Goal: Browse casually

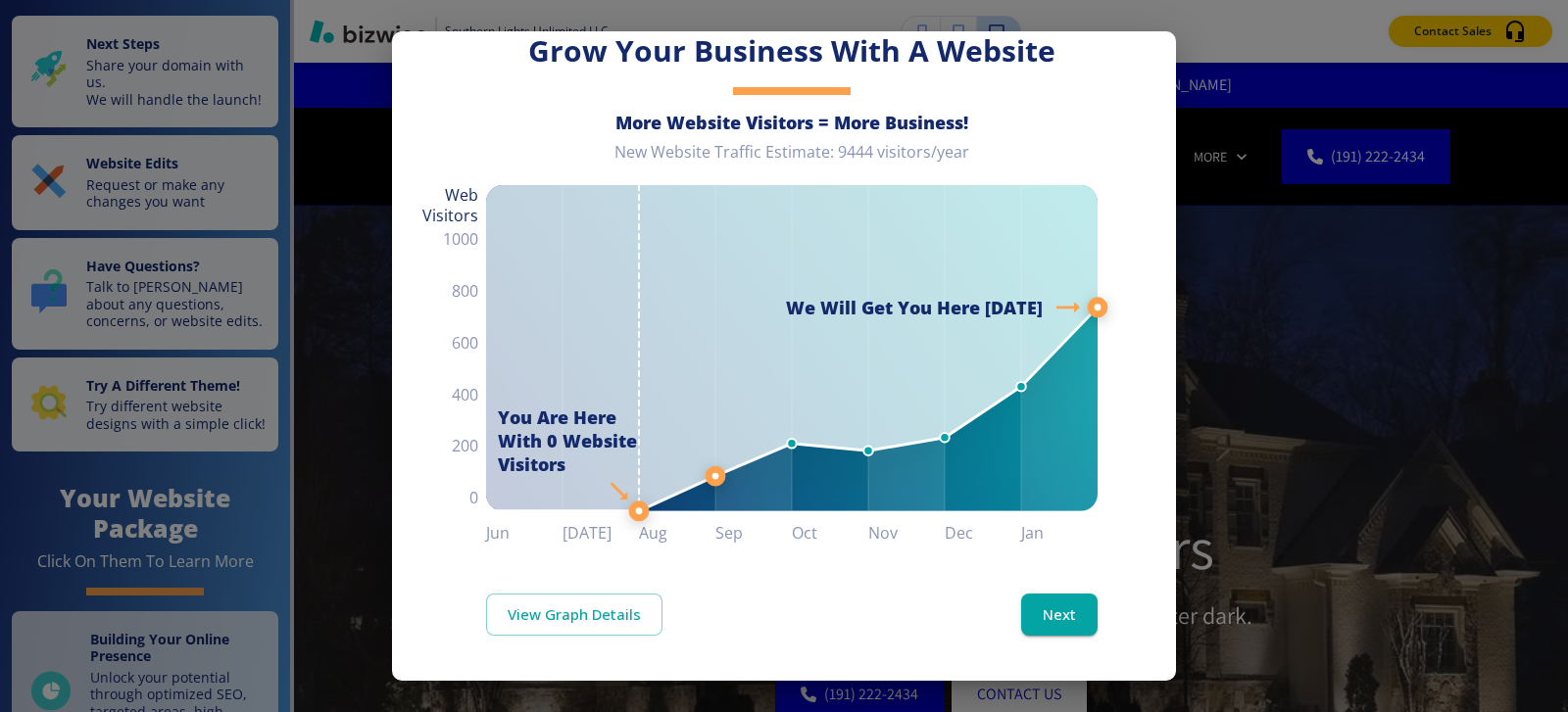
scroll to position [77, 0]
click at [1064, 603] on button "Next" at bounding box center [1059, 616] width 77 height 41
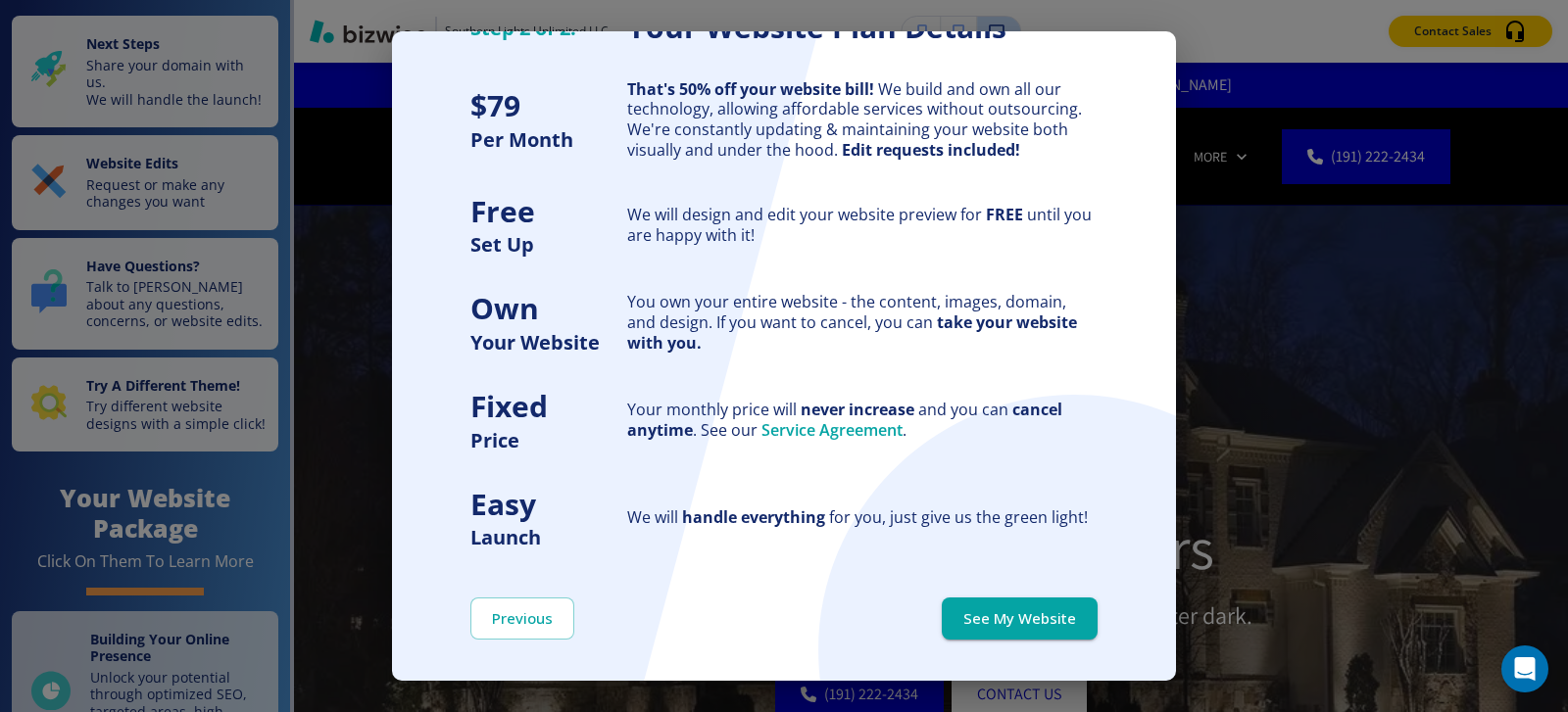
scroll to position [86, 0]
click at [991, 613] on button "See My Website" at bounding box center [1019, 620] width 155 height 41
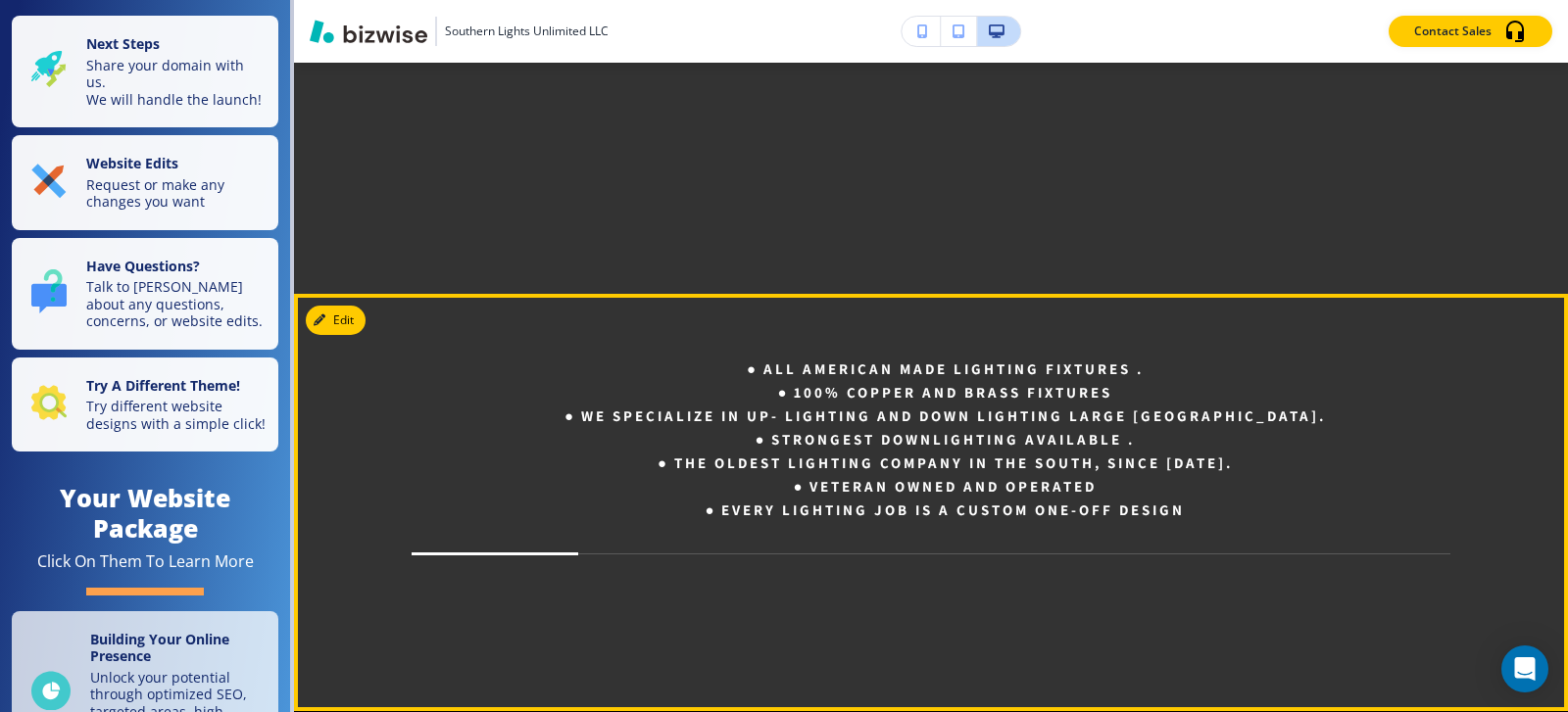
scroll to position [1901, 0]
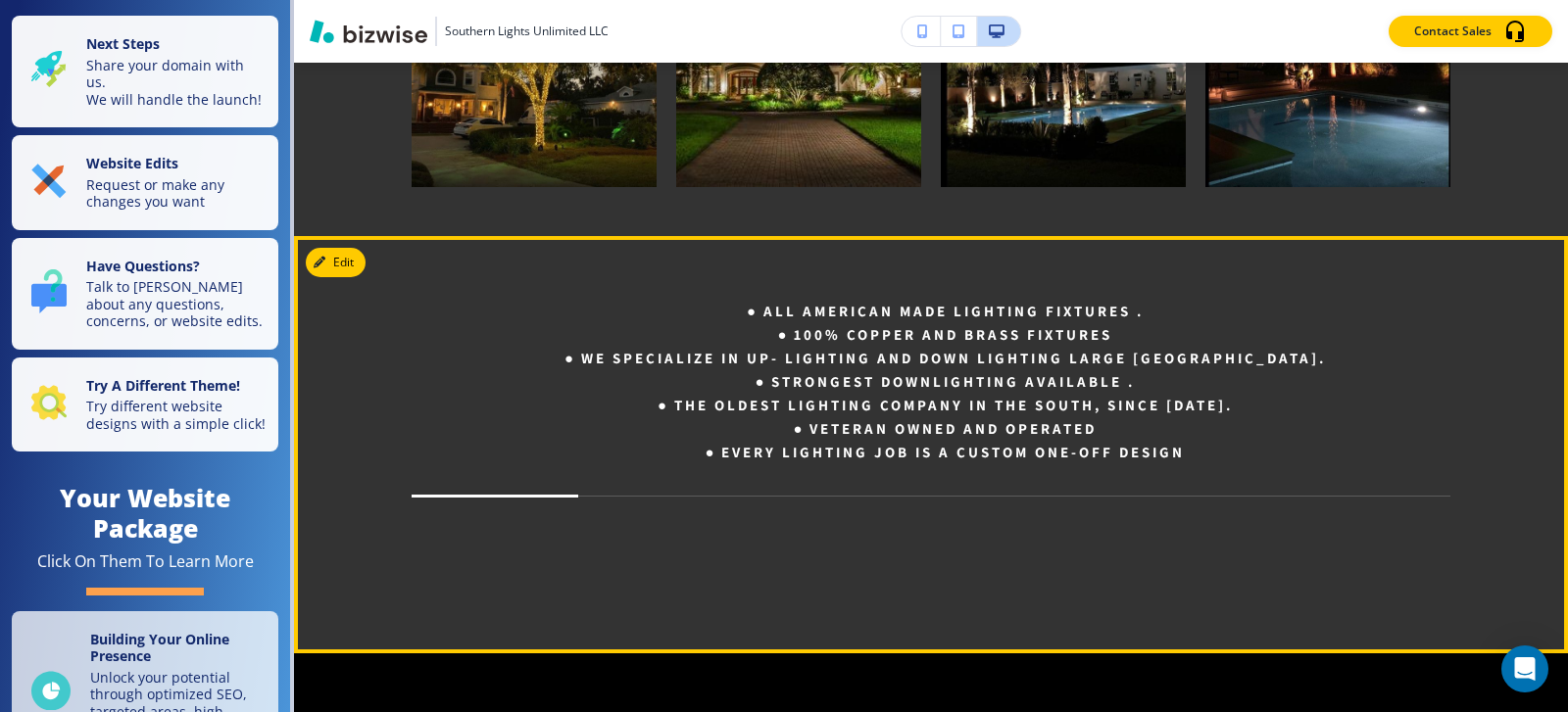
drag, startPoint x: 558, startPoint y: 498, endPoint x: 806, endPoint y: 413, distance: 262.2
click at [793, 495] on div "All American made lighting fixtures . 100% copper and brass fixtures We special…" at bounding box center [931, 428] width 1039 height 256
click at [830, 368] on li "We specialize in up- lighting and down lighting Large [GEOGRAPHIC_DATA]." at bounding box center [942, 359] width 1017 height 24
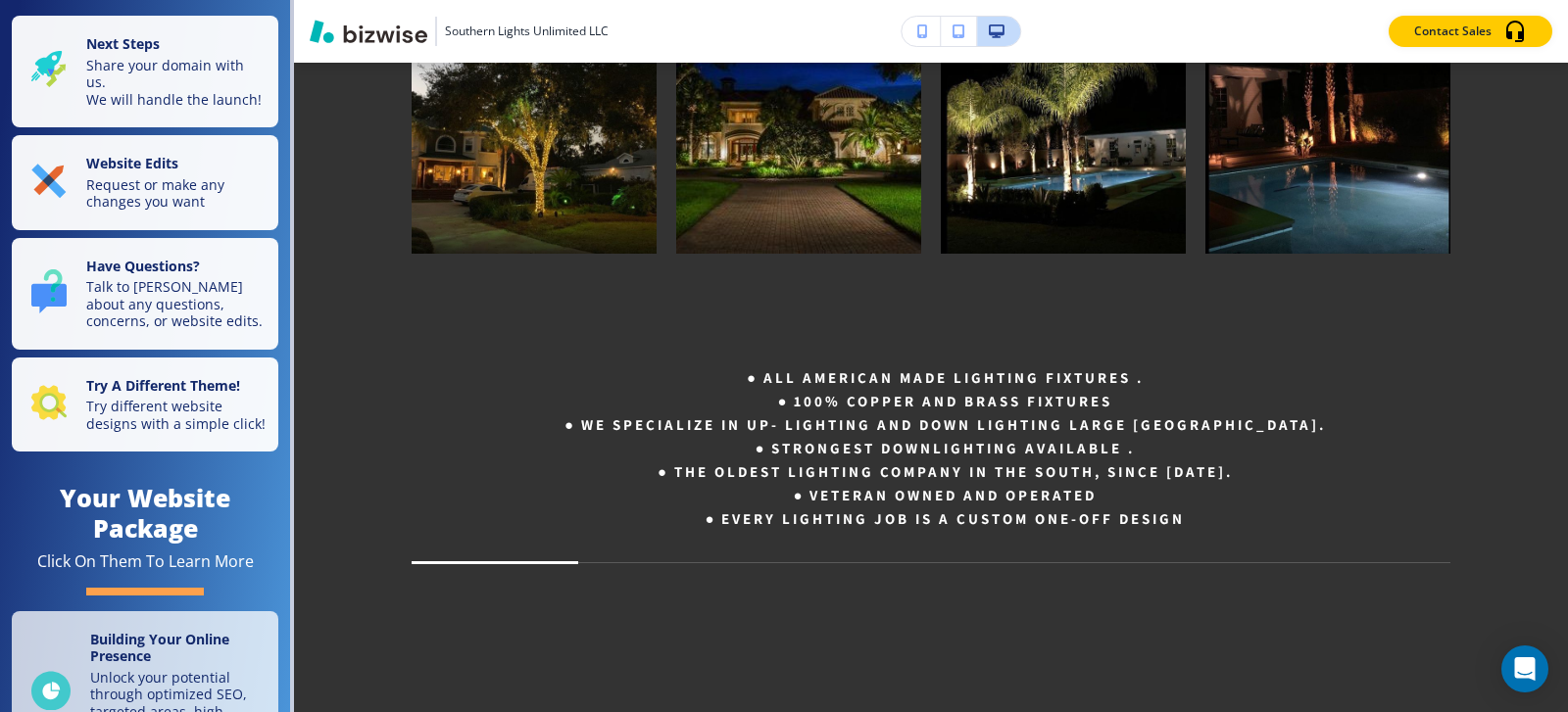
scroll to position [1803, 0]
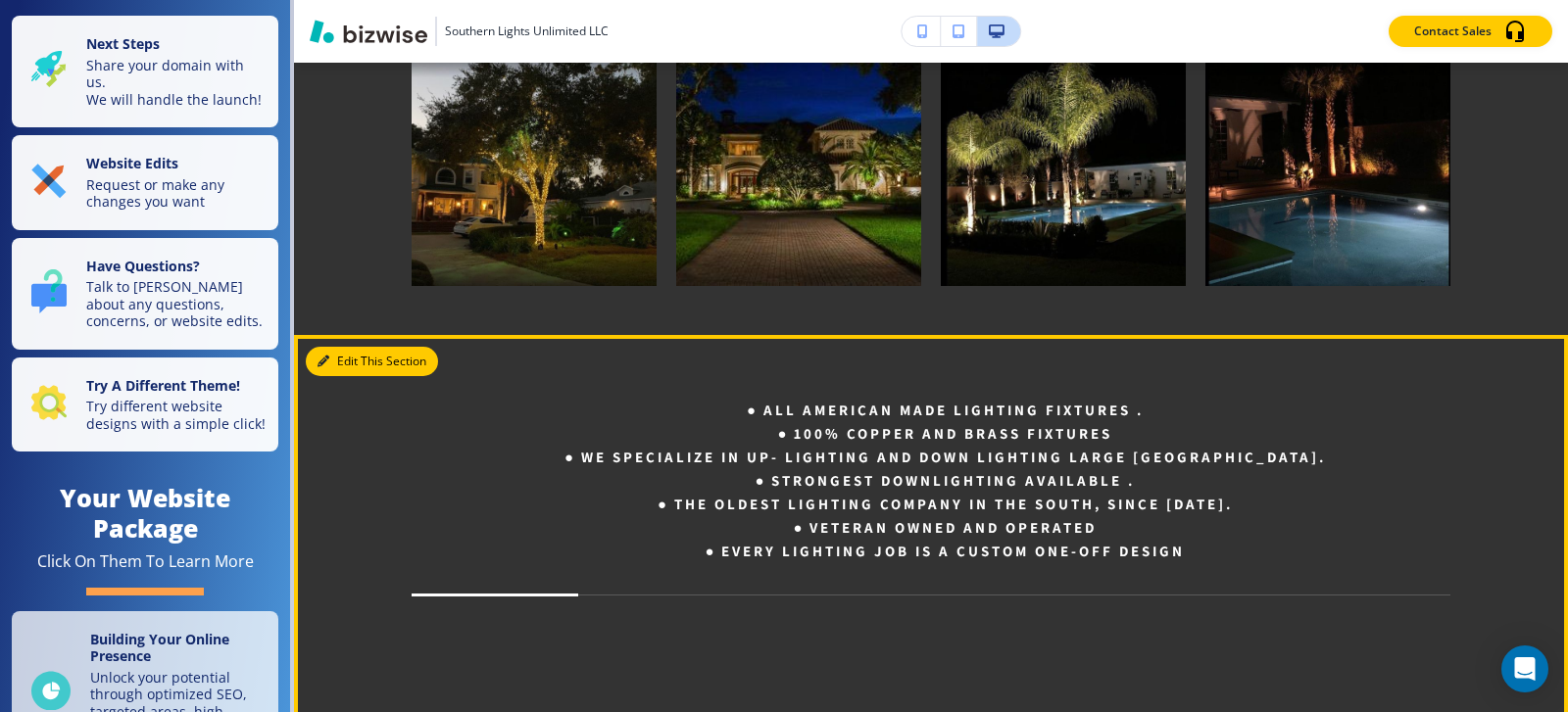
click at [329, 356] on icon "button" at bounding box center [324, 362] width 12 height 12
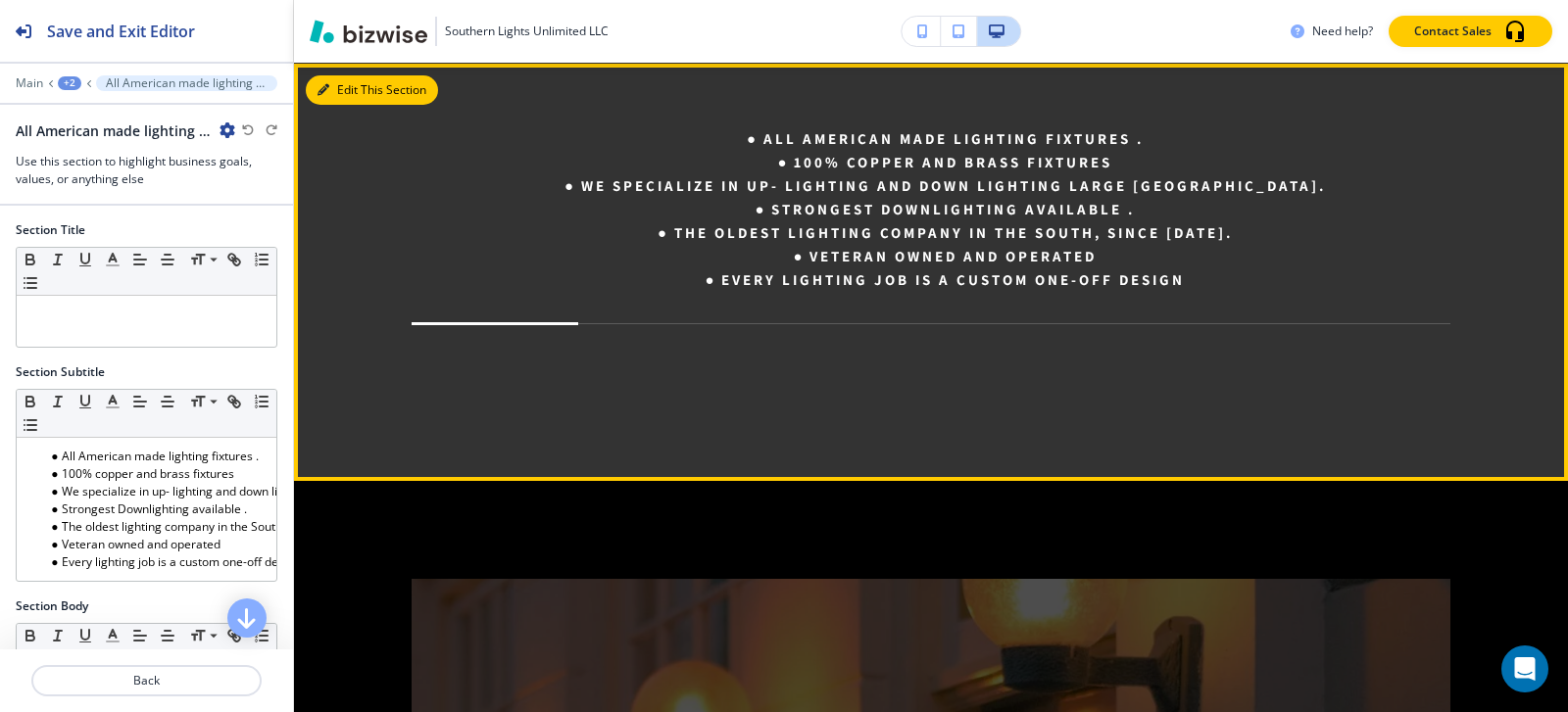
scroll to position [2075, 0]
click at [858, 252] on li "Veteran owned and operated" at bounding box center [942, 256] width 1017 height 24
click at [940, 257] on li "Veteran owned and operated" at bounding box center [942, 256] width 1017 height 24
click at [1057, 255] on li "Veteran owned and operated" at bounding box center [942, 256] width 1017 height 24
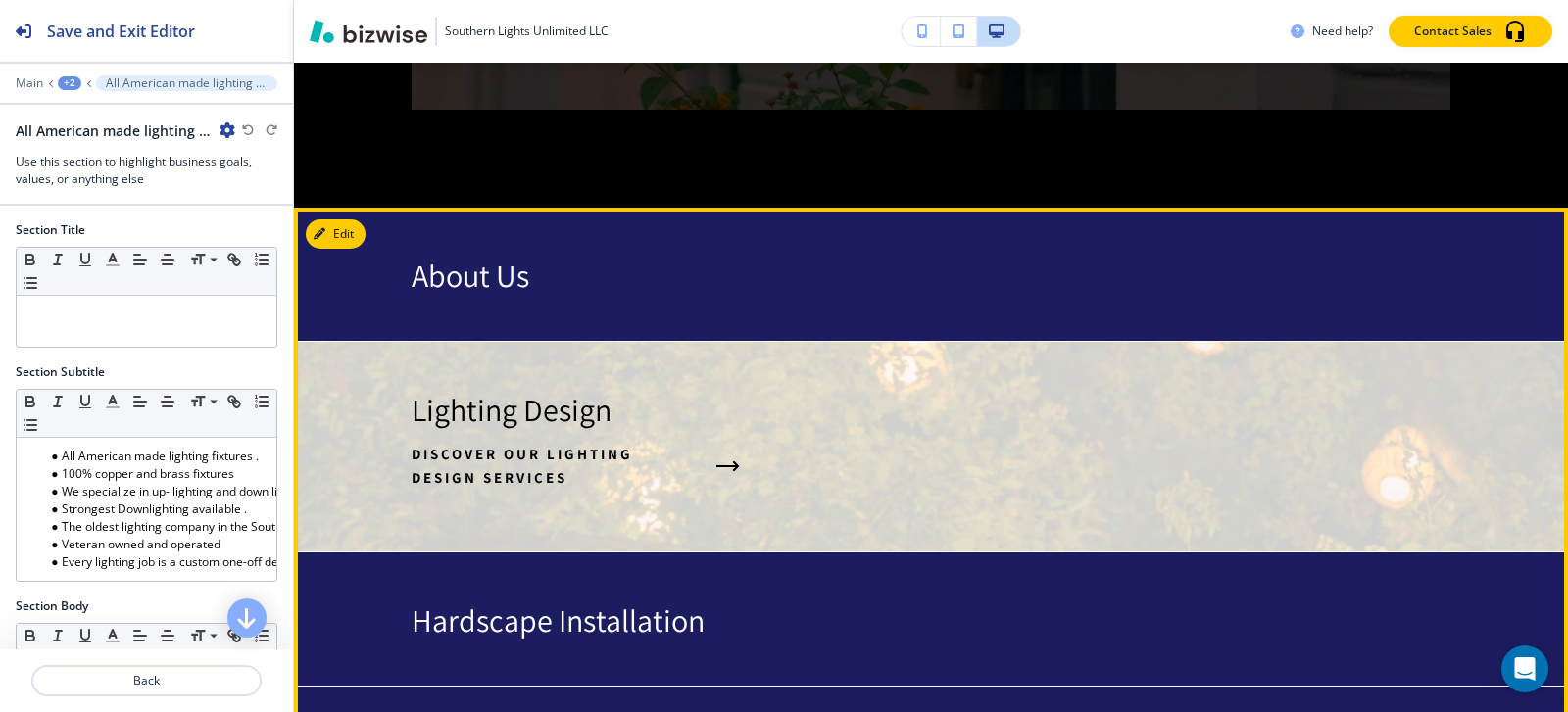
scroll to position [3281, 0]
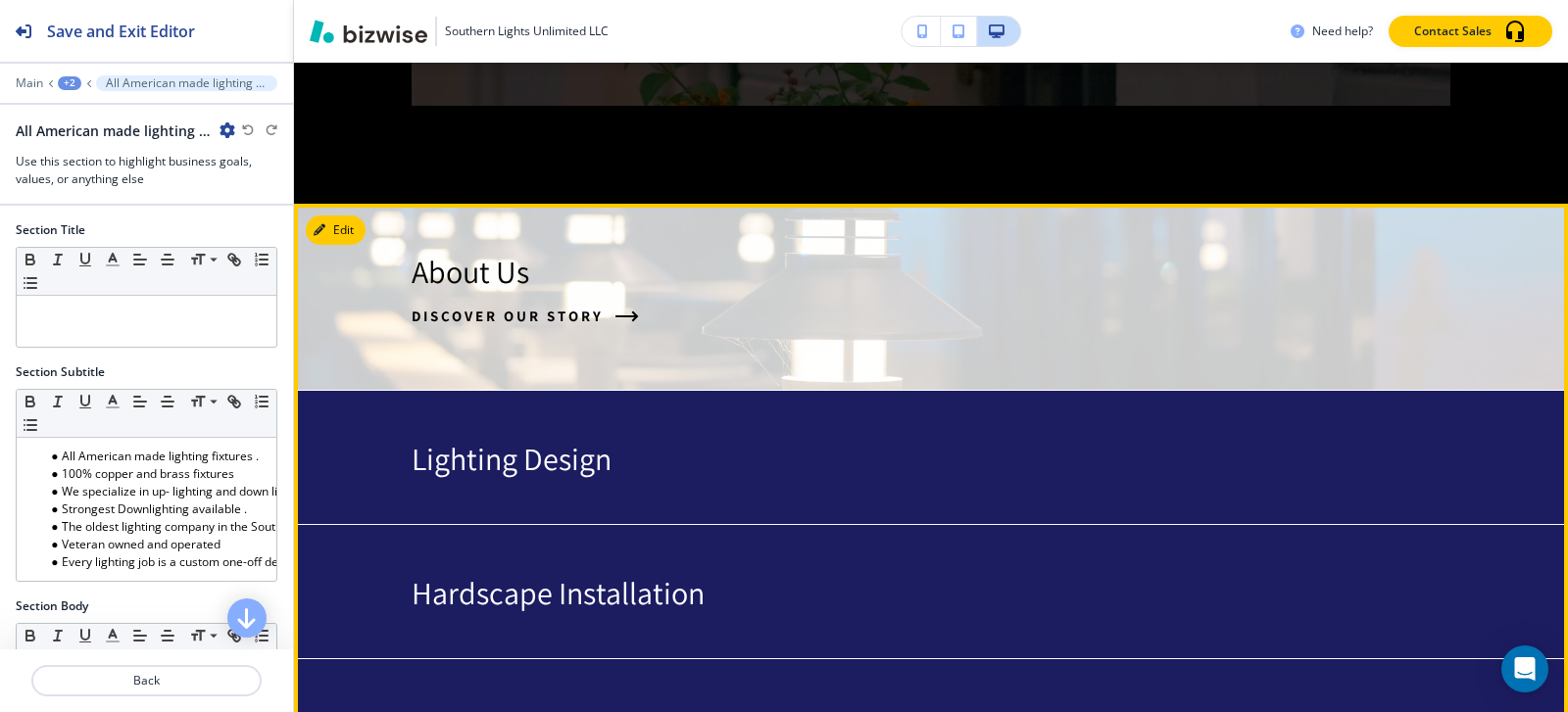
click at [488, 253] on p "About Us" at bounding box center [470, 271] width 118 height 37
click at [524, 305] on span "Discover Our Story" at bounding box center [507, 317] width 192 height 24
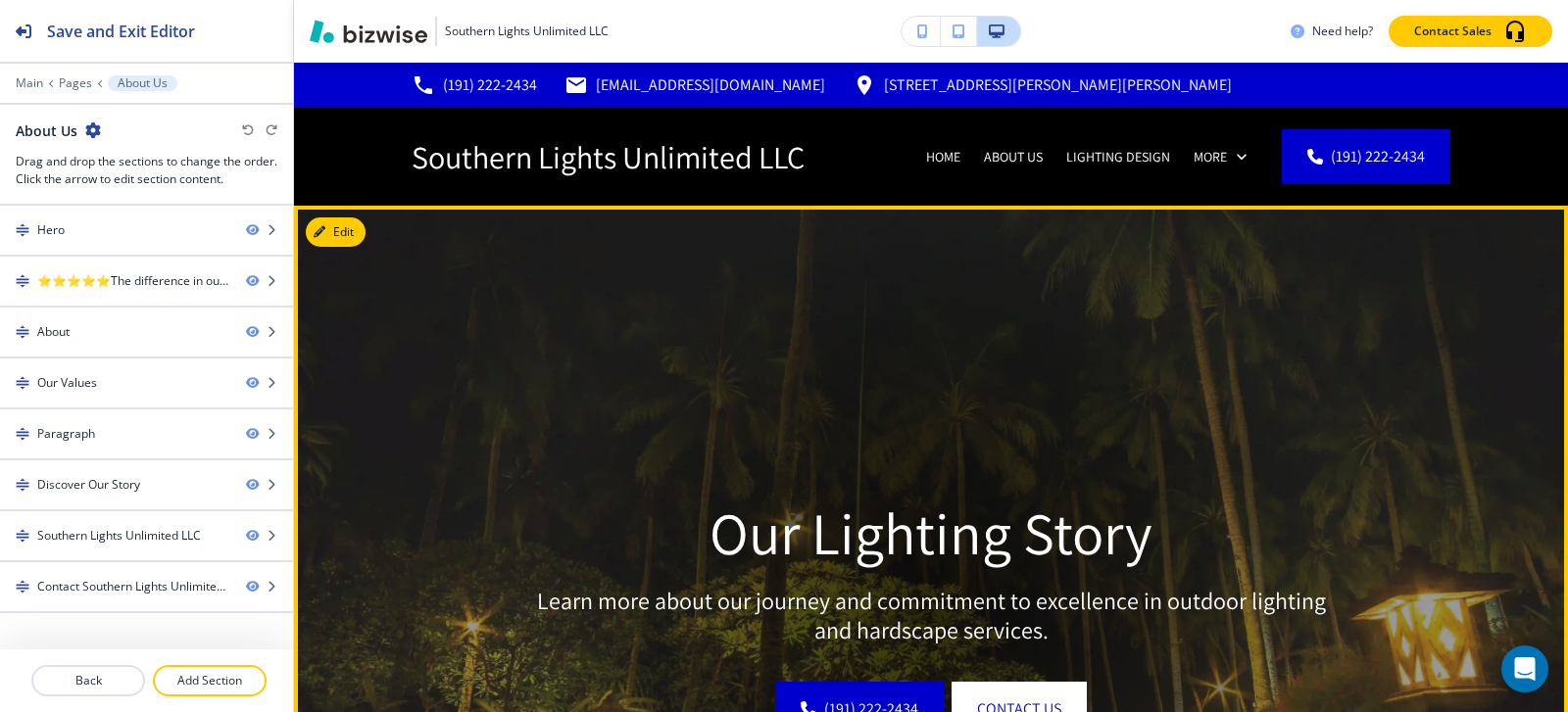
scroll to position [0, 0]
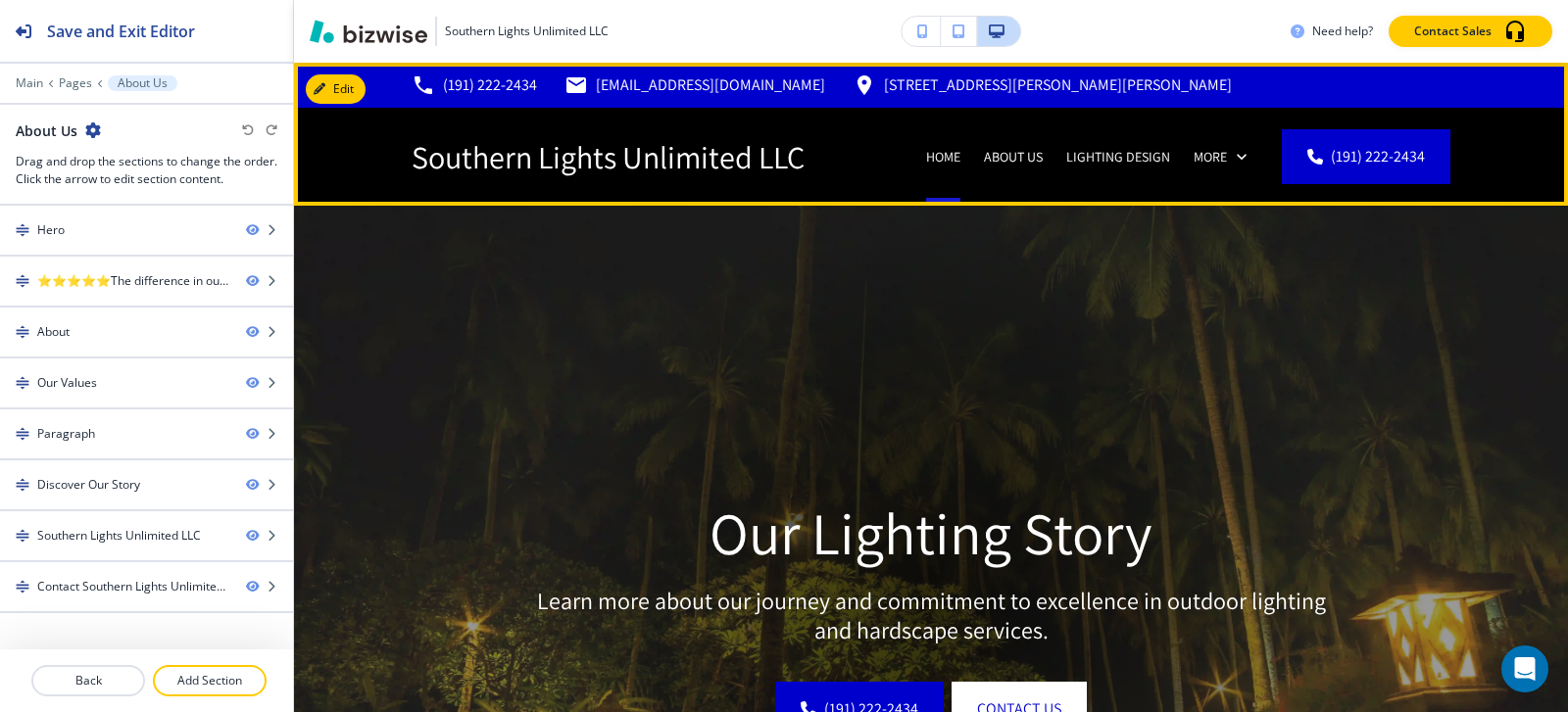
click at [933, 150] on p "Home" at bounding box center [942, 156] width 34 height 20
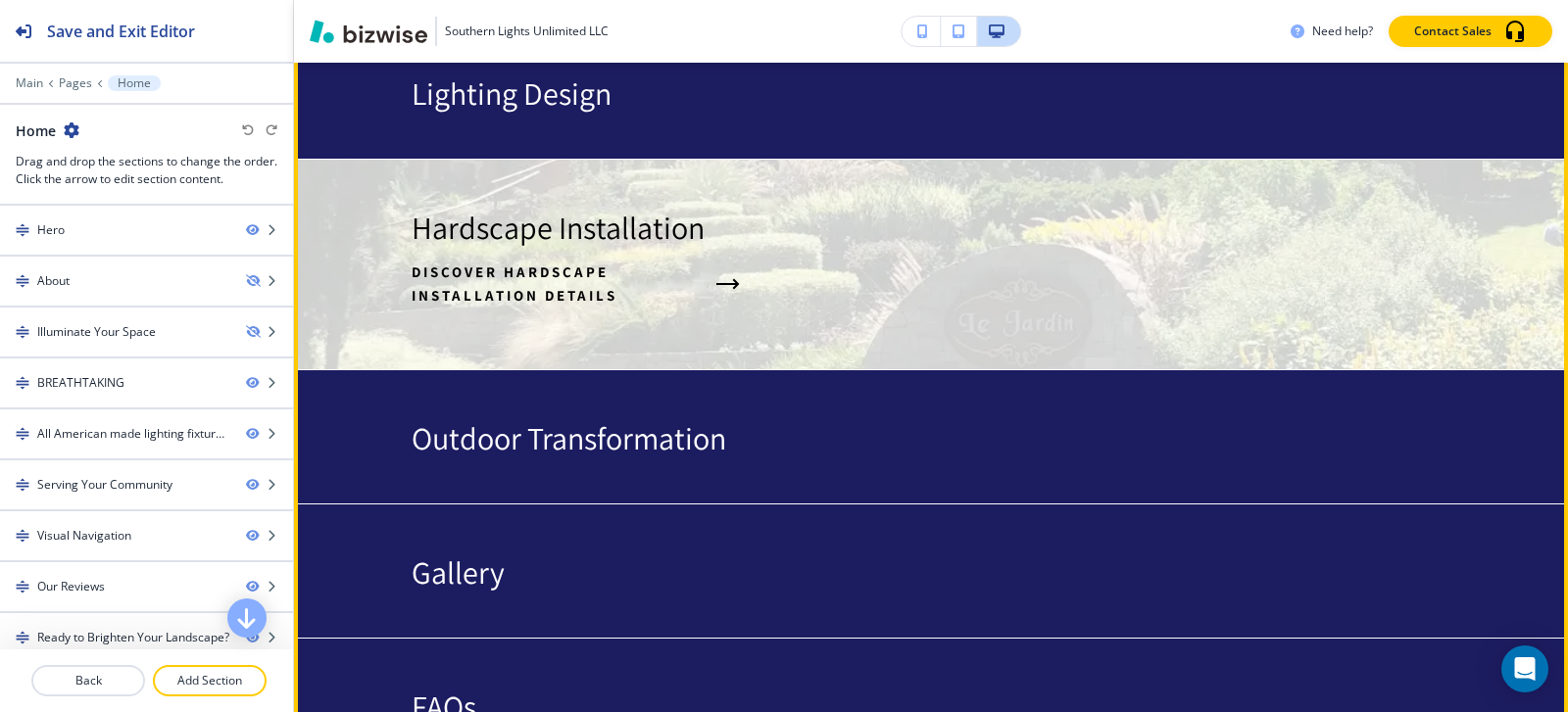
scroll to position [3599, 0]
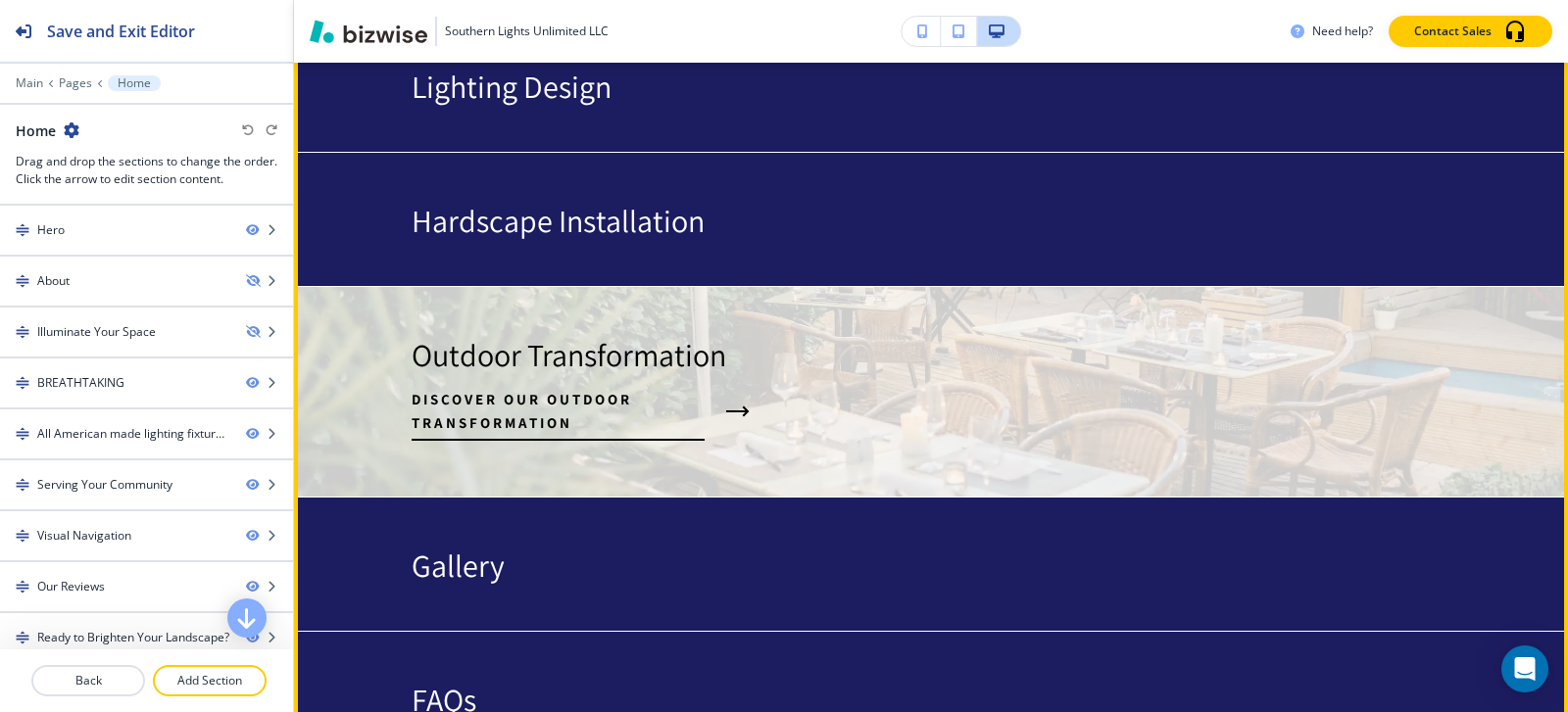
click at [560, 387] on span "Discover Our Outdoor Transformation" at bounding box center [558, 411] width 293 height 47
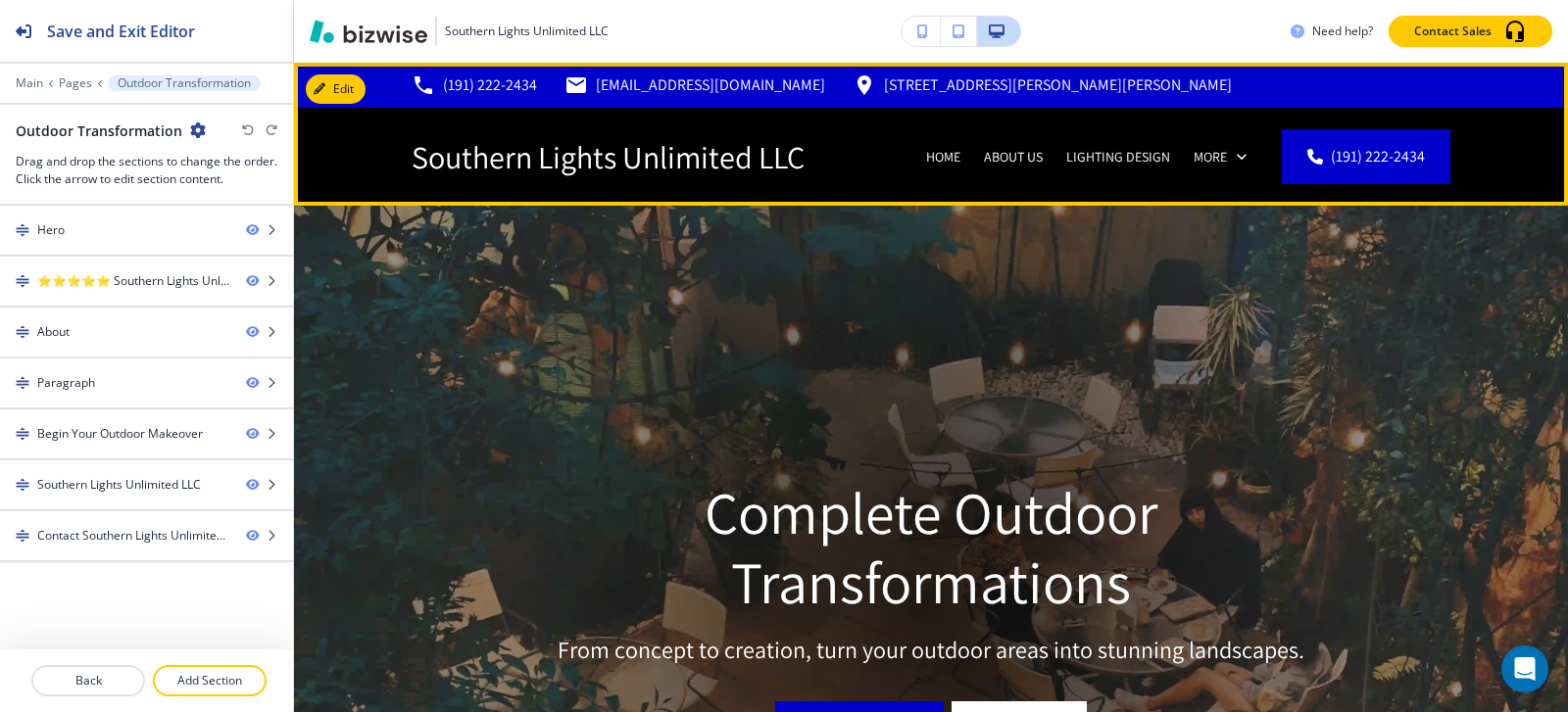
scroll to position [0, 0]
click at [939, 150] on p "Home" at bounding box center [942, 156] width 34 height 20
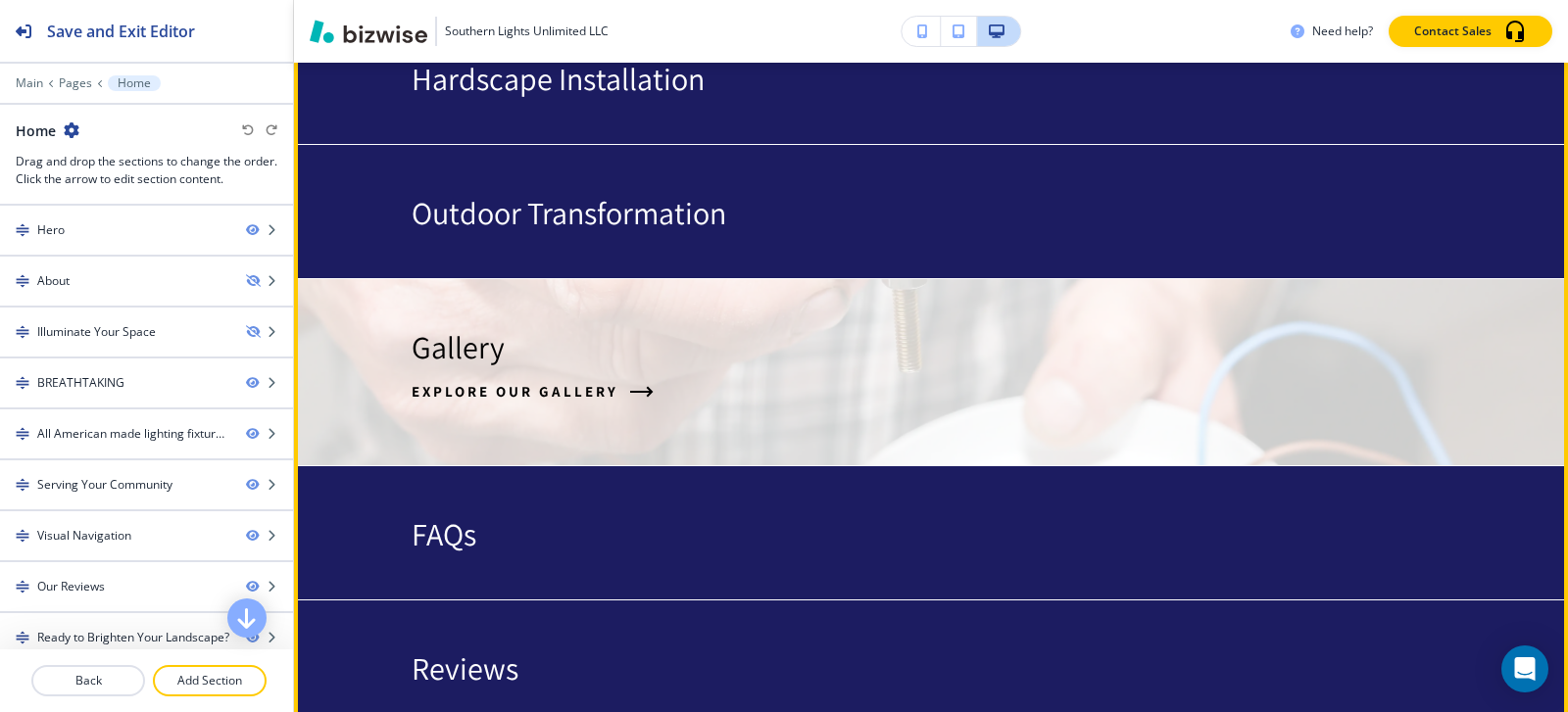
scroll to position [3749, 0]
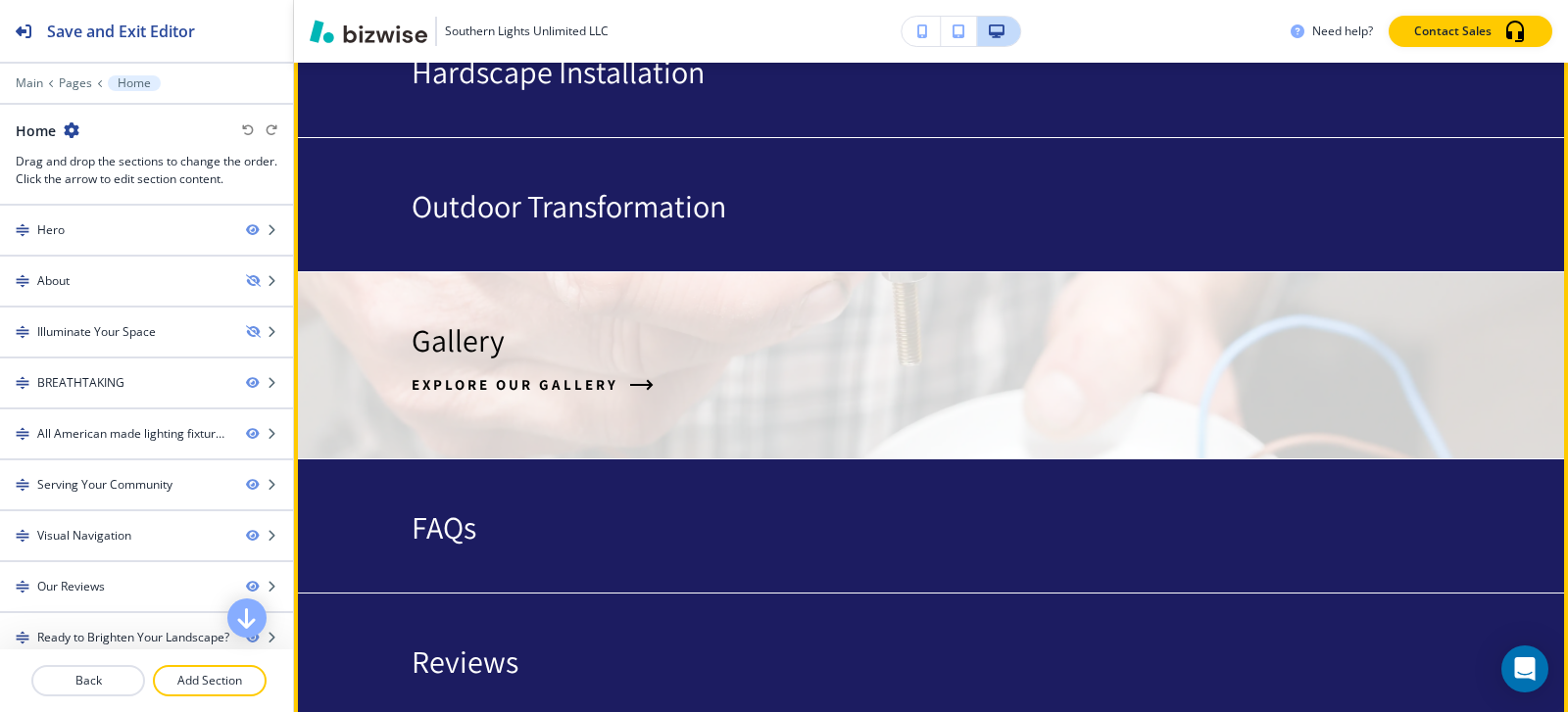
click at [451, 323] on p "Gallery" at bounding box center [457, 340] width 93 height 37
click at [459, 322] on p "Gallery" at bounding box center [457, 340] width 93 height 37
click at [529, 374] on span "Explore Our Gallery" at bounding box center [514, 386] width 207 height 24
click at [652, 359] on button "Explore Our Gallery" at bounding box center [532, 386] width 242 height 53
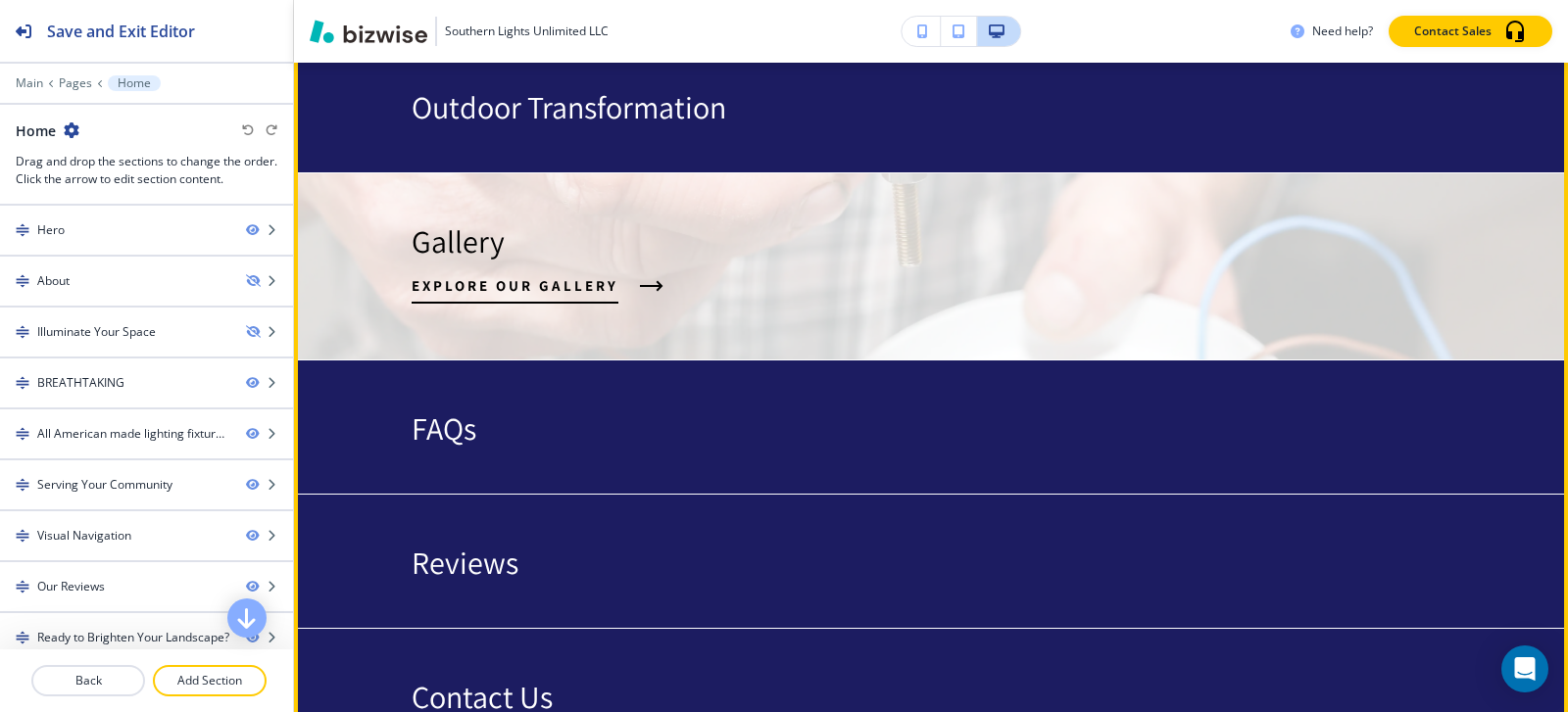
scroll to position [3850, 0]
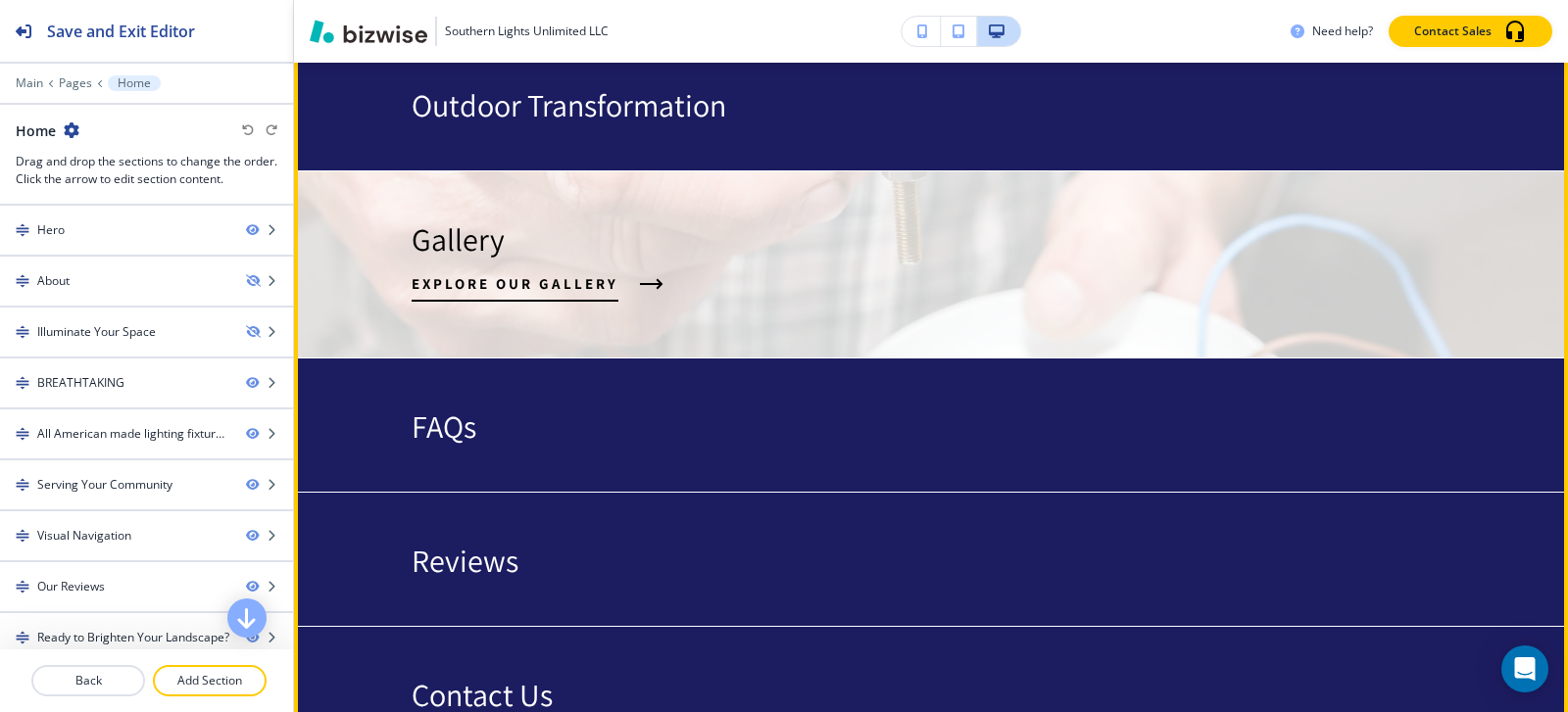
click at [456, 272] on span "Explore Our Gallery" at bounding box center [514, 284] width 207 height 24
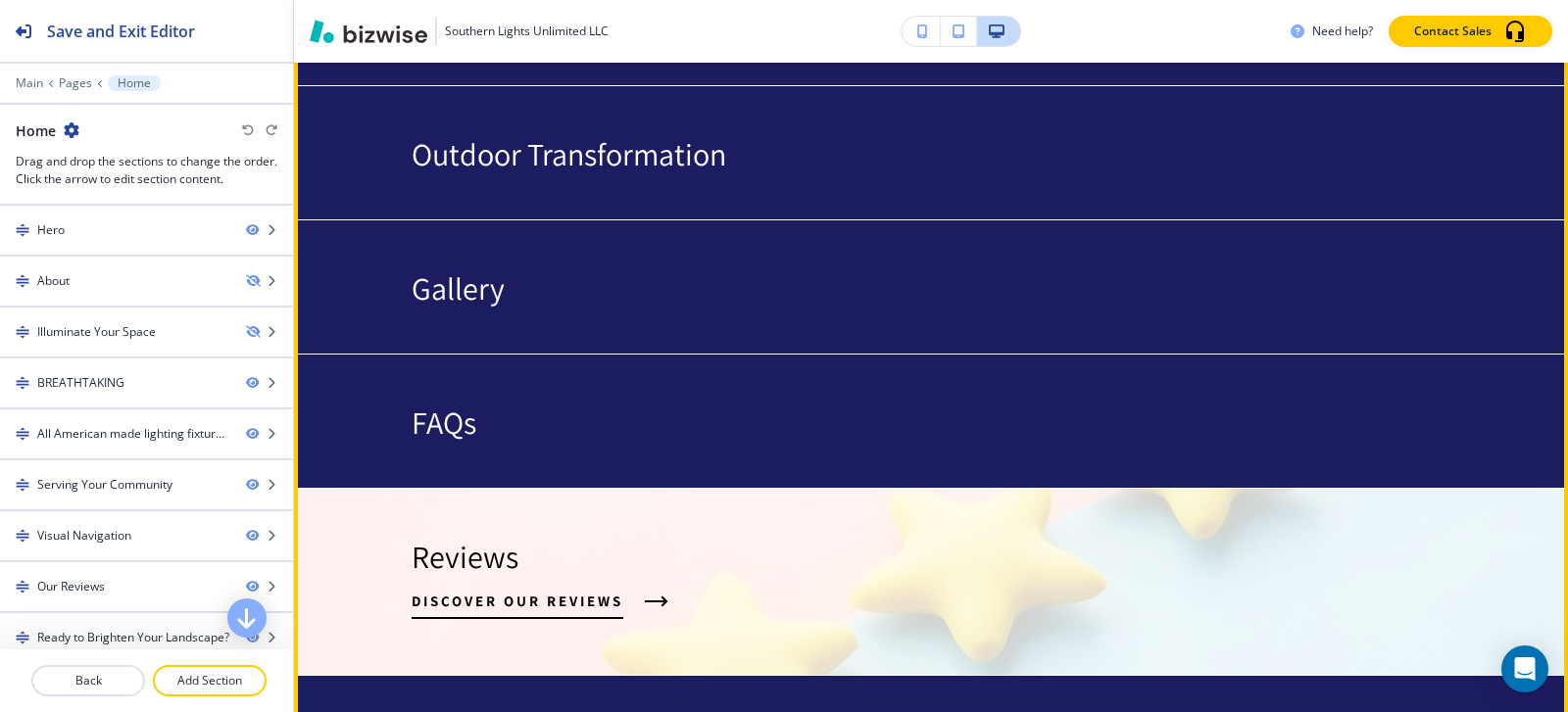
scroll to position [3844, 0]
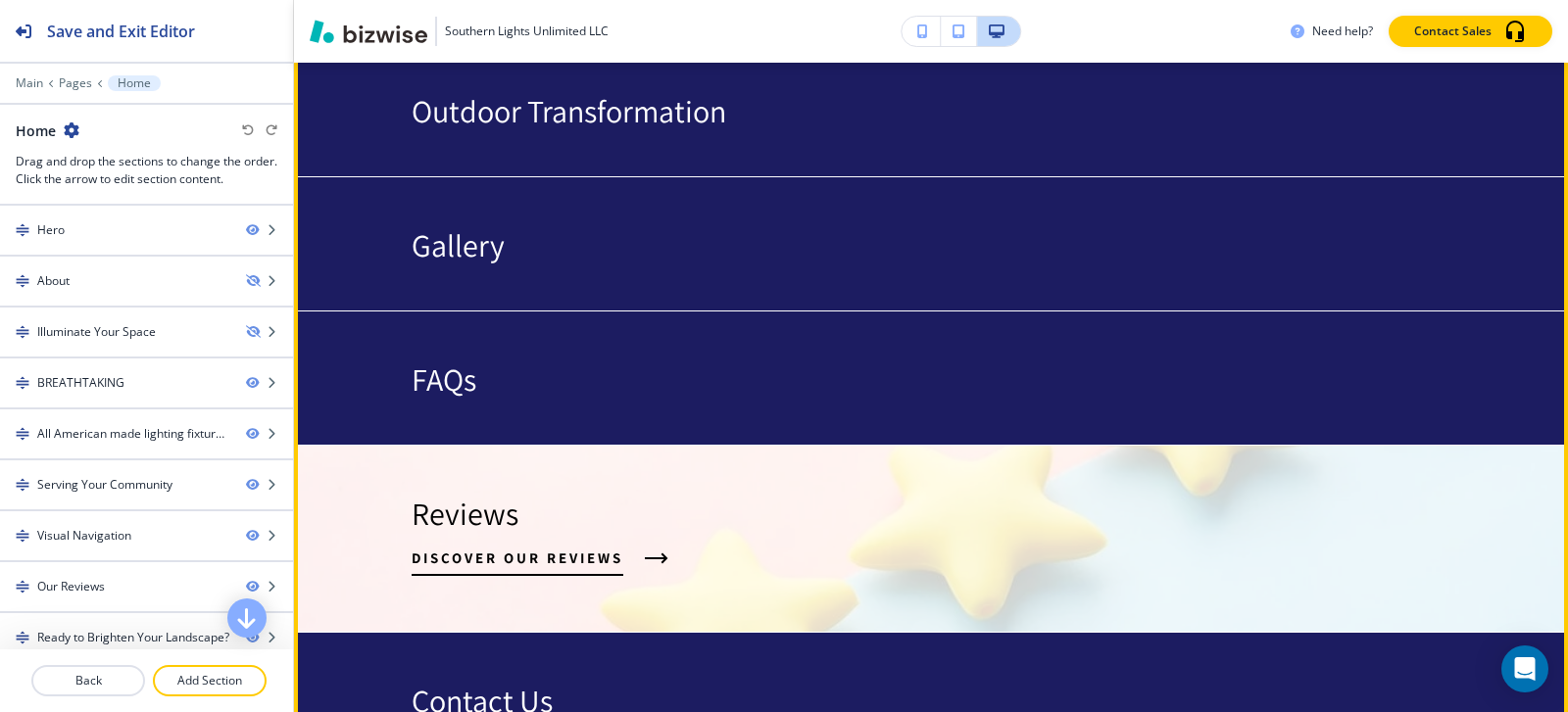
click at [464, 547] on span "Discover Our Reviews" at bounding box center [516, 559] width 211 height 24
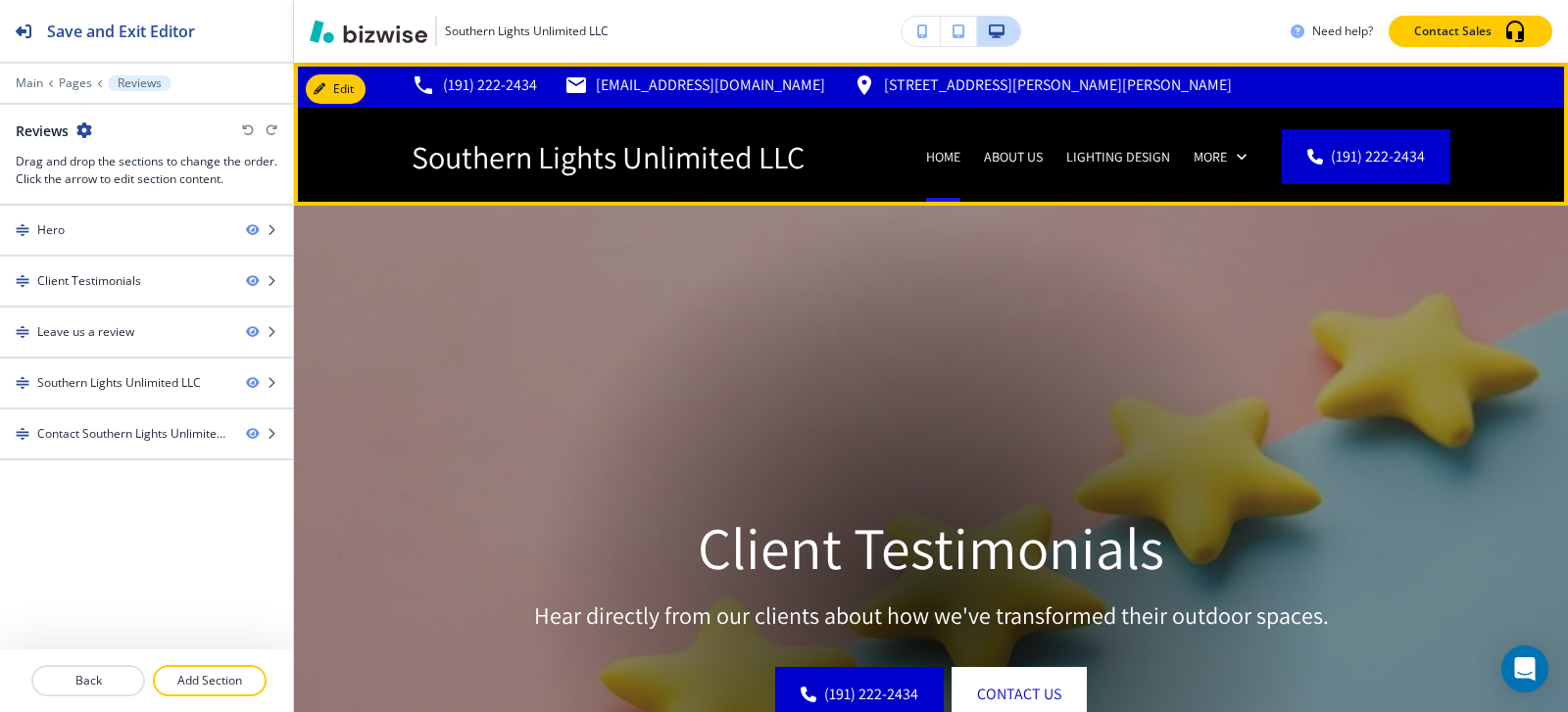
scroll to position [0, 1]
click at [943, 151] on p "Home" at bounding box center [942, 156] width 34 height 20
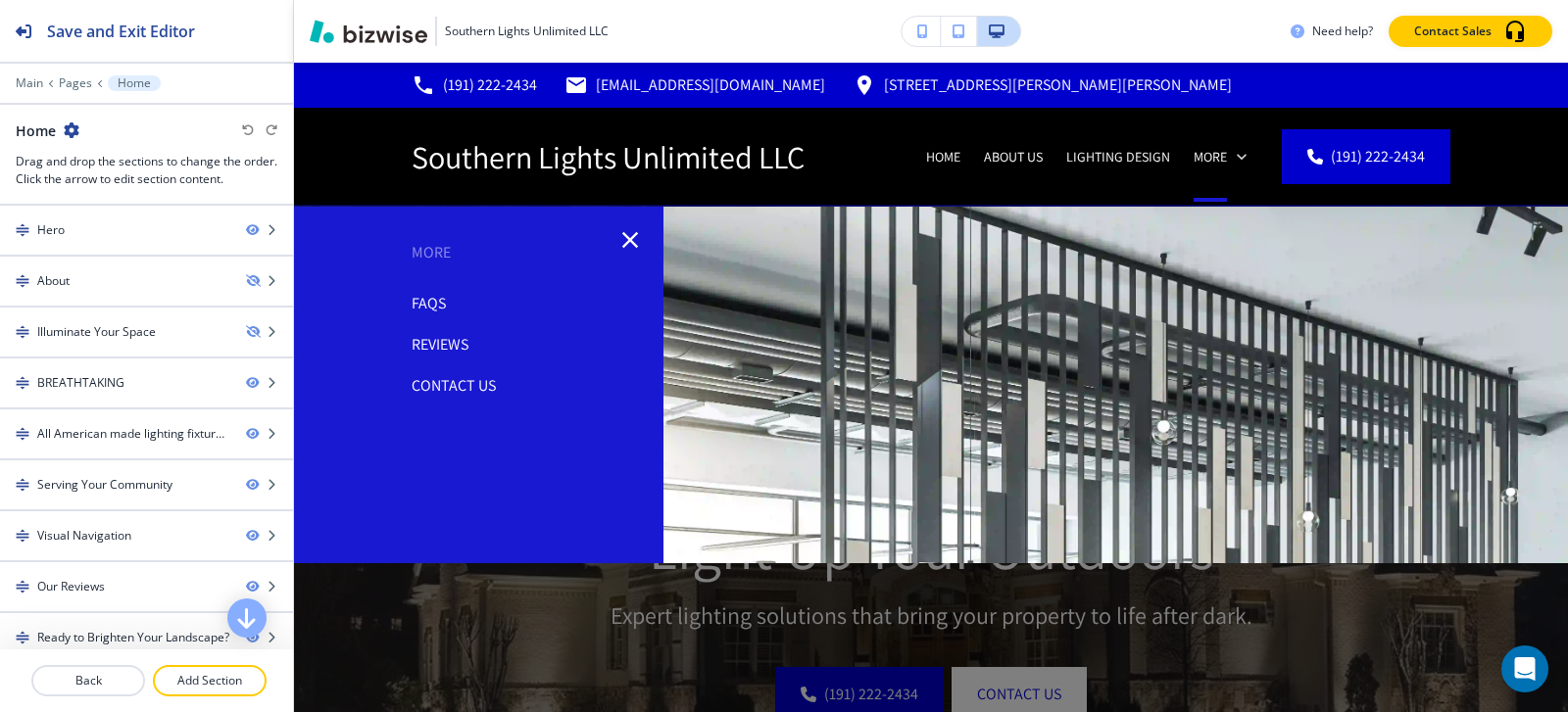
scroll to position [7, 0]
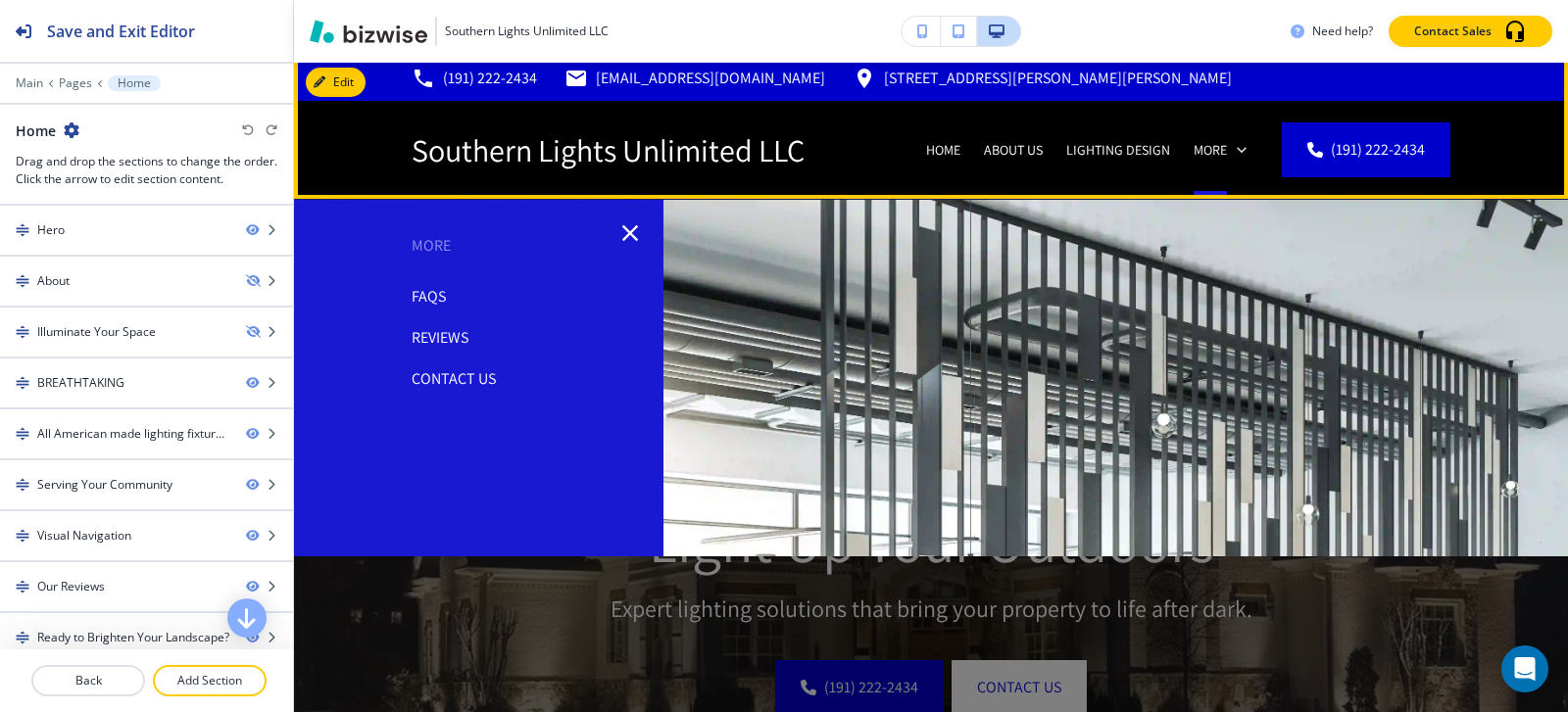
click at [1235, 148] on icon at bounding box center [1241, 149] width 20 height 20
drag, startPoint x: 1210, startPoint y: 148, endPoint x: 1232, endPoint y: 148, distance: 22.0
click at [1213, 148] on p "More" at bounding box center [1210, 149] width 33 height 20
click at [1246, 150] on icon at bounding box center [1241, 149] width 20 height 20
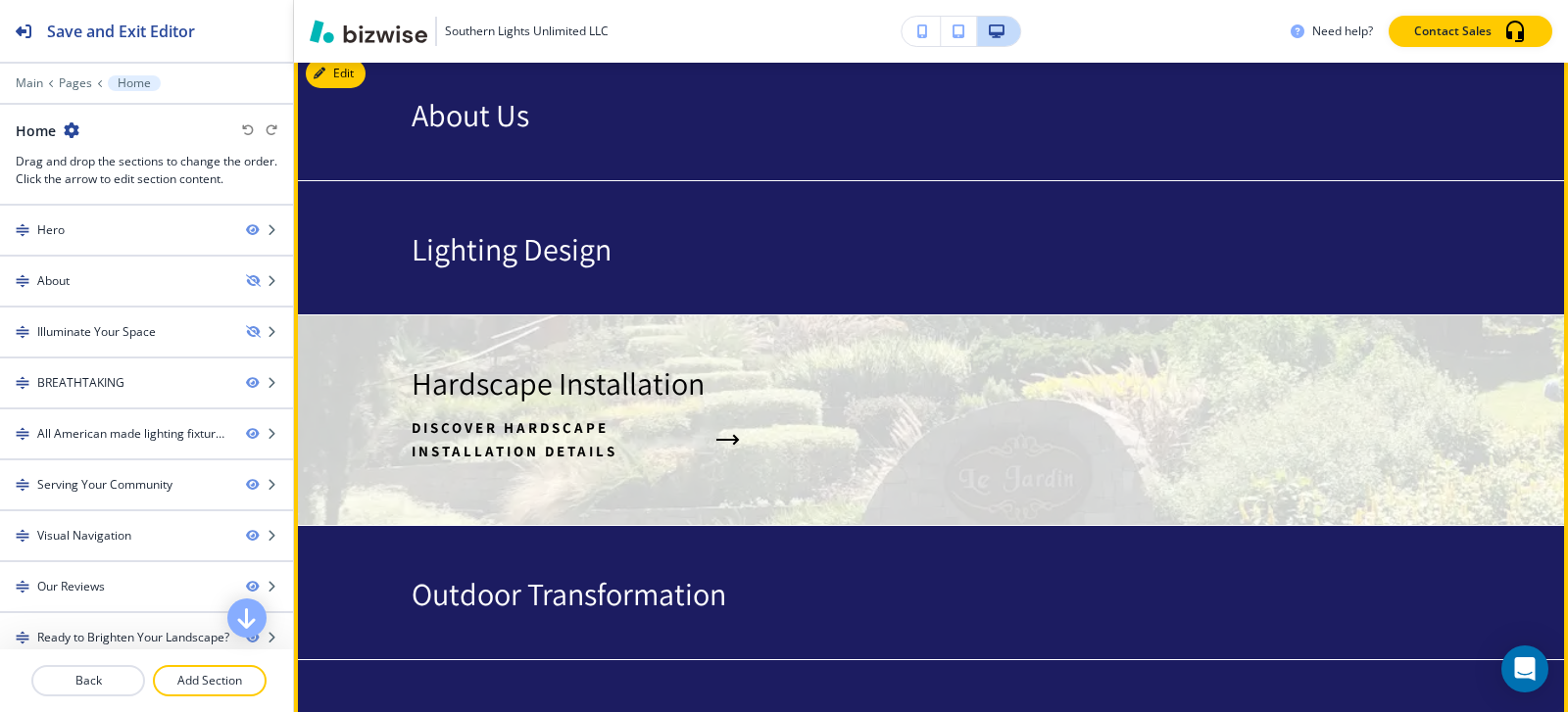
scroll to position [3448, 0]
